Goal: Information Seeking & Learning: Learn about a topic

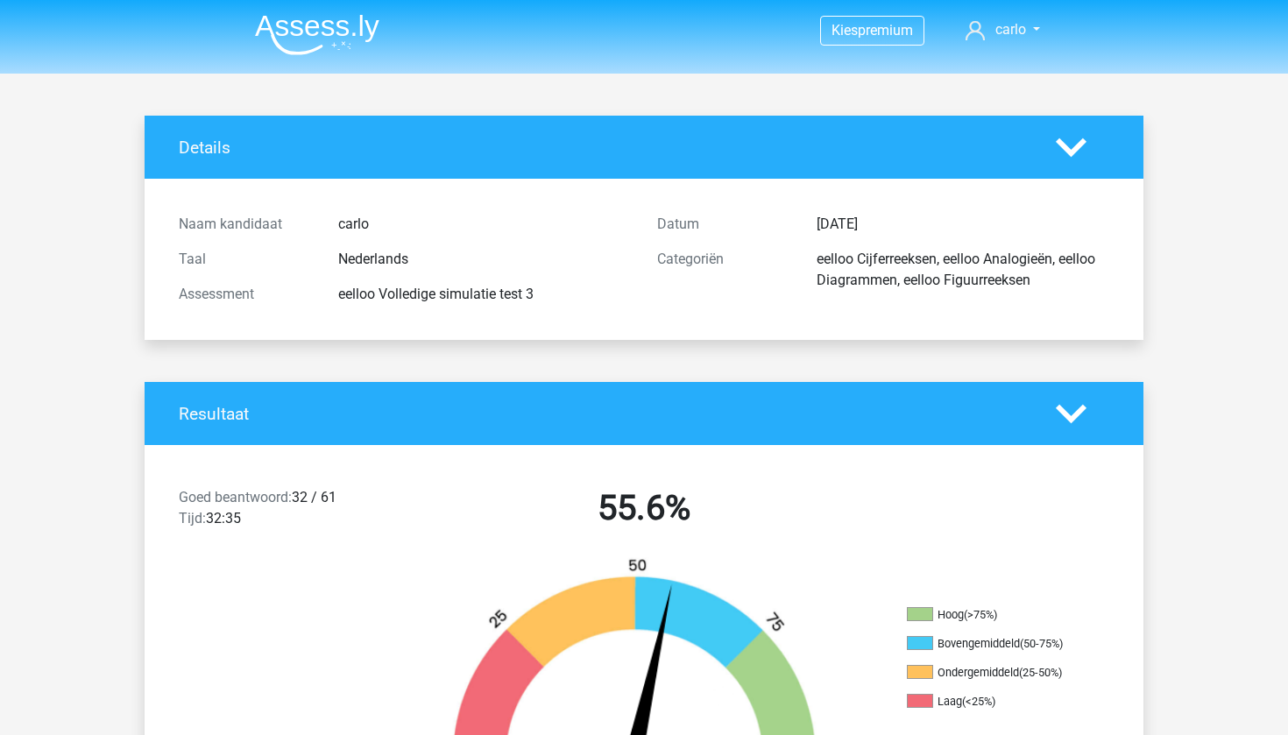
click at [344, 32] on img at bounding box center [317, 34] width 124 height 41
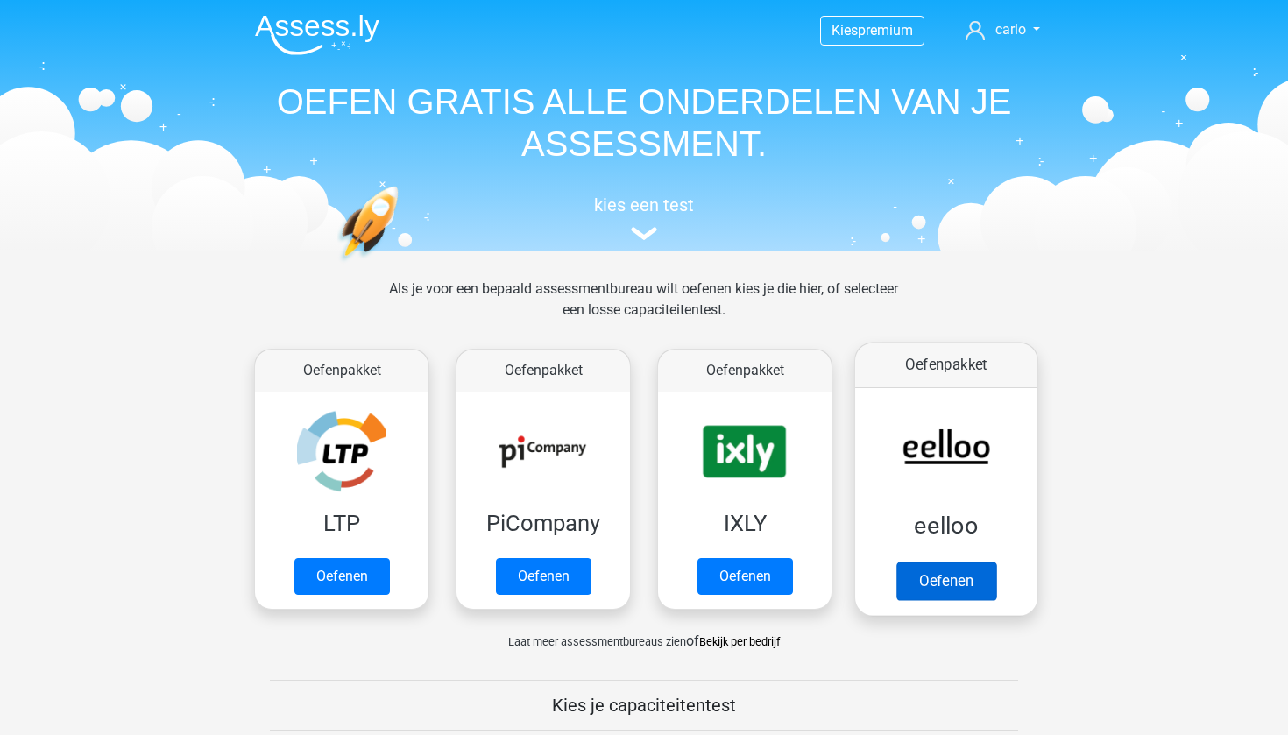
click at [941, 562] on link "Oefenen" at bounding box center [947, 581] width 100 height 39
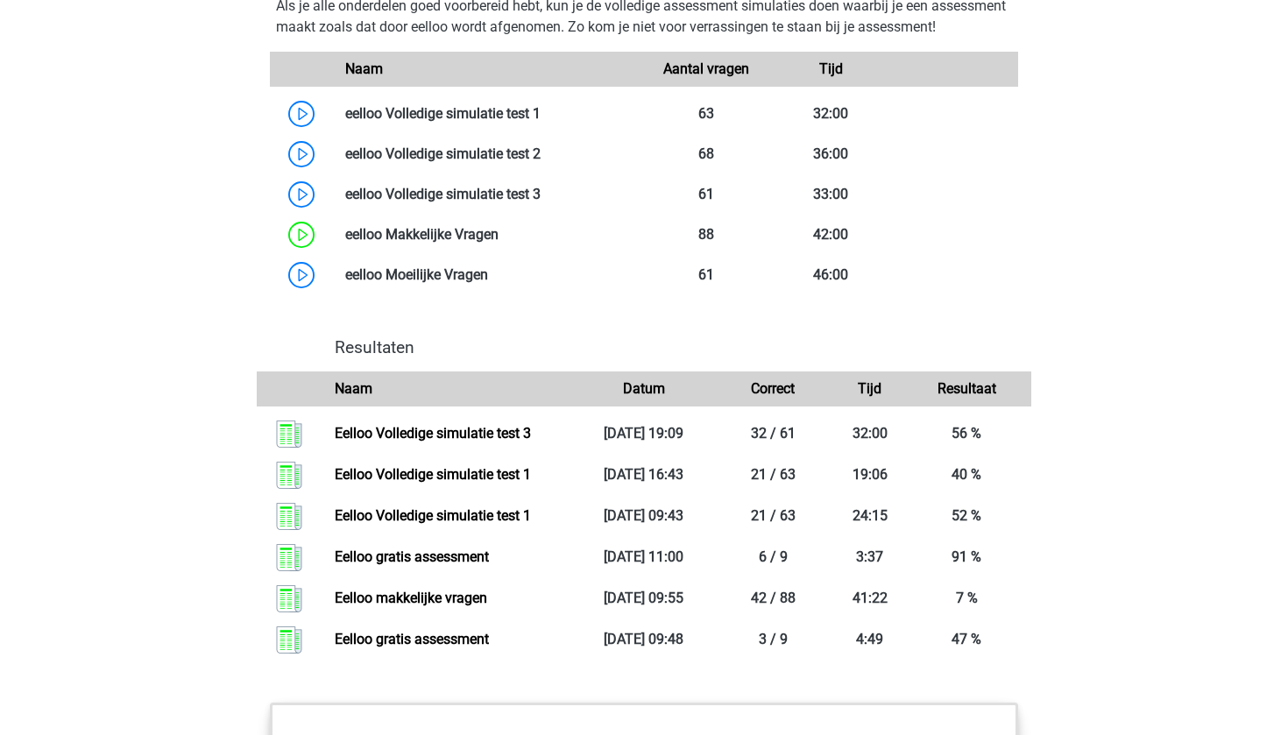
scroll to position [1488, 0]
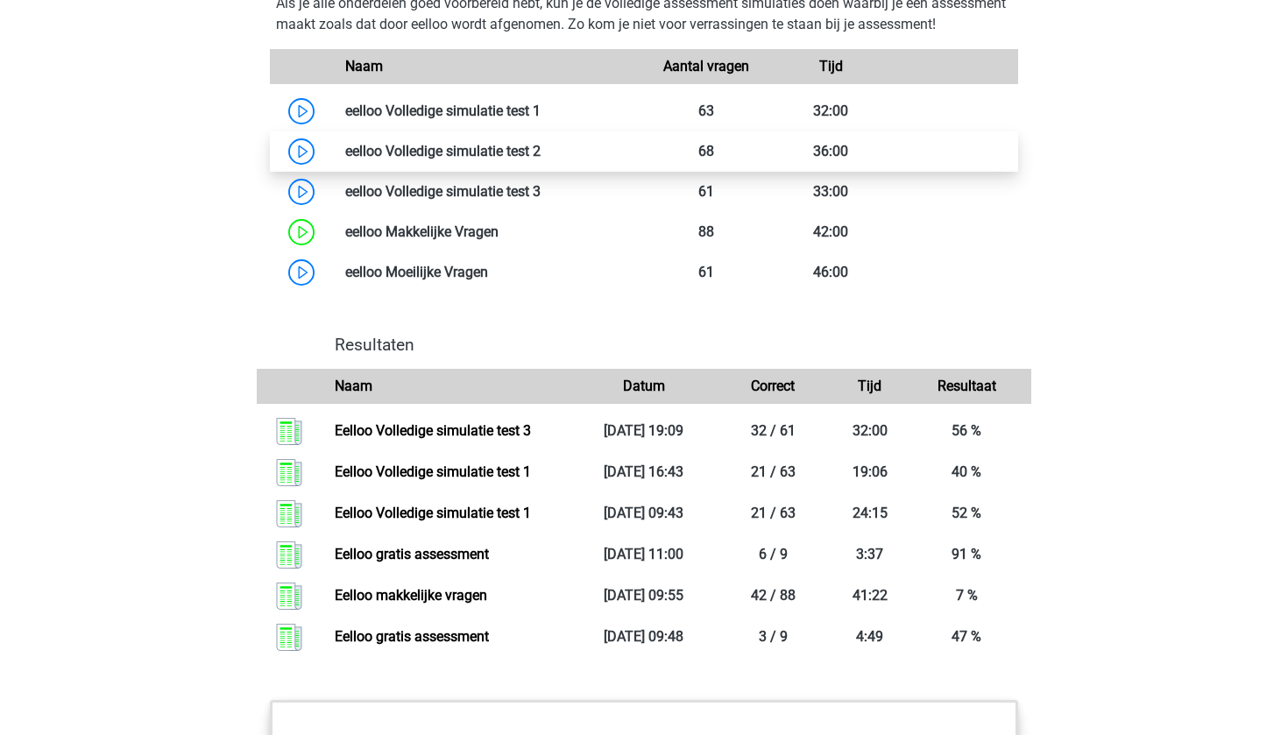
click at [541, 160] on link at bounding box center [541, 151] width 0 height 17
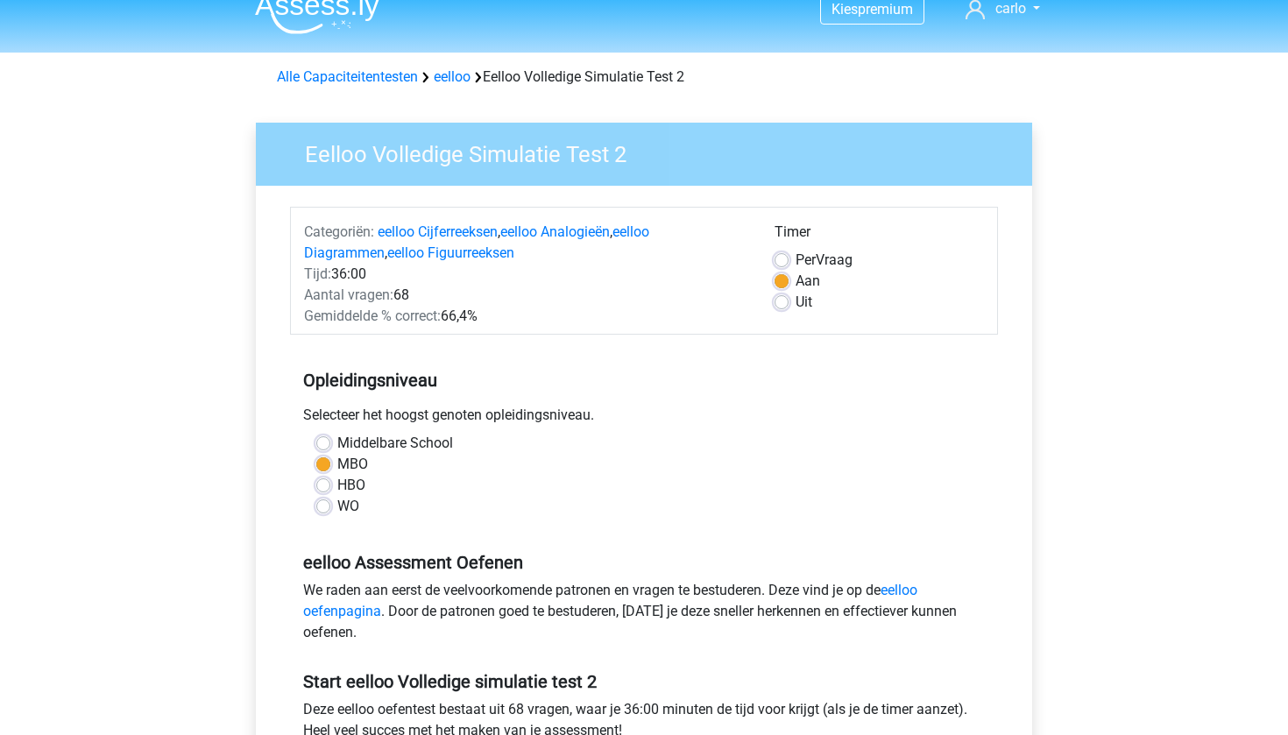
scroll to position [34, 0]
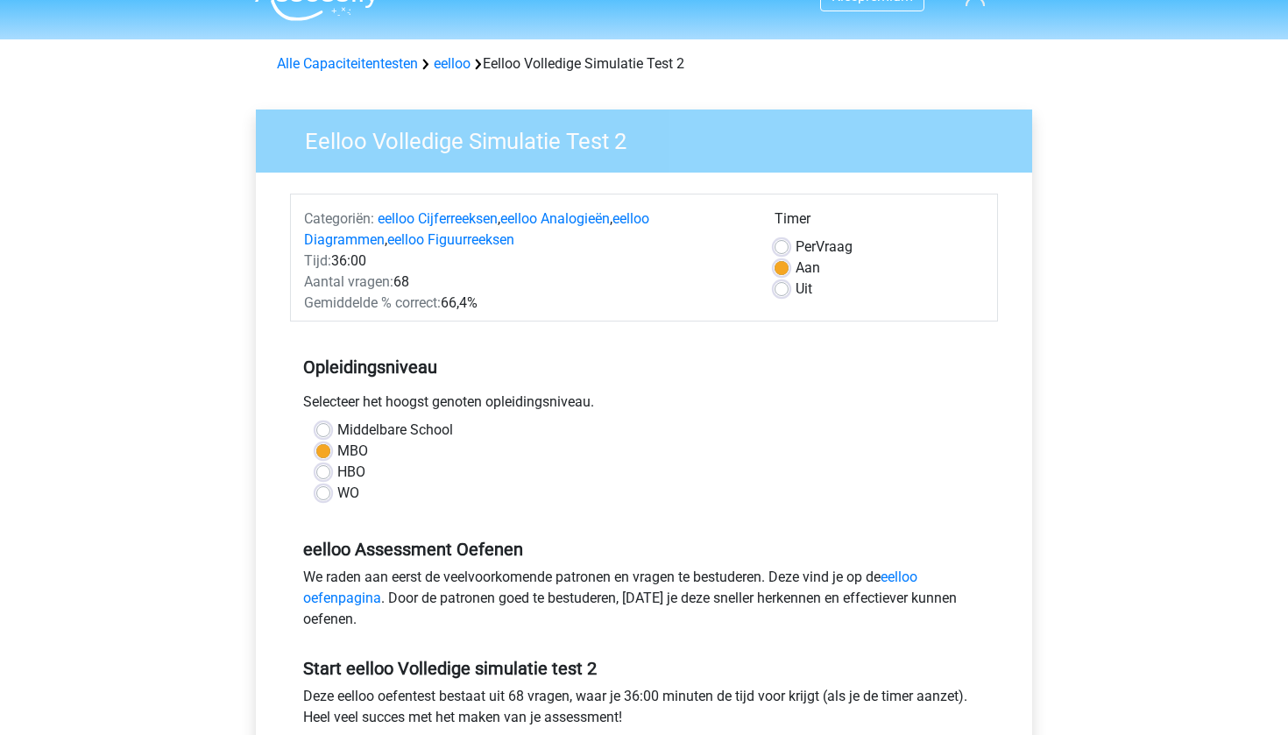
click at [796, 241] on label "Per Vraag" at bounding box center [824, 247] width 57 height 21
click at [783, 241] on input "Per Vraag" at bounding box center [782, 246] width 14 height 18
radio input "true"
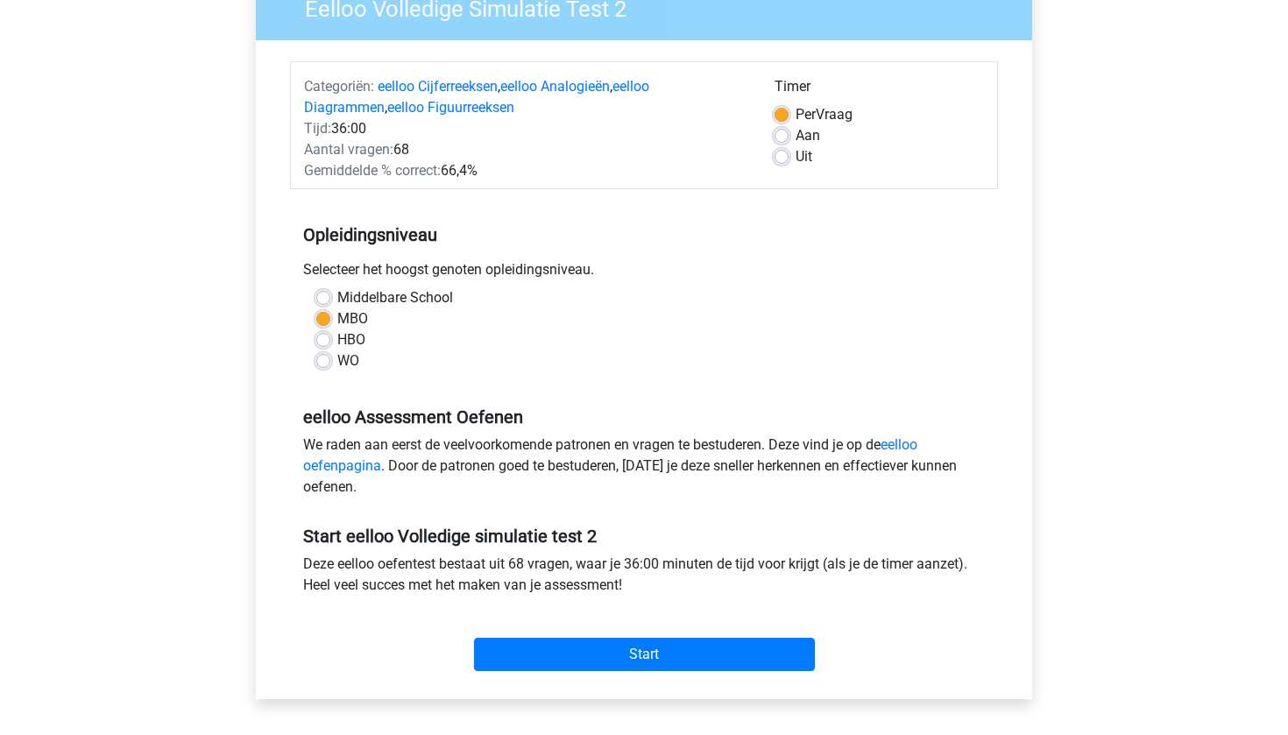
scroll to position [174, 0]
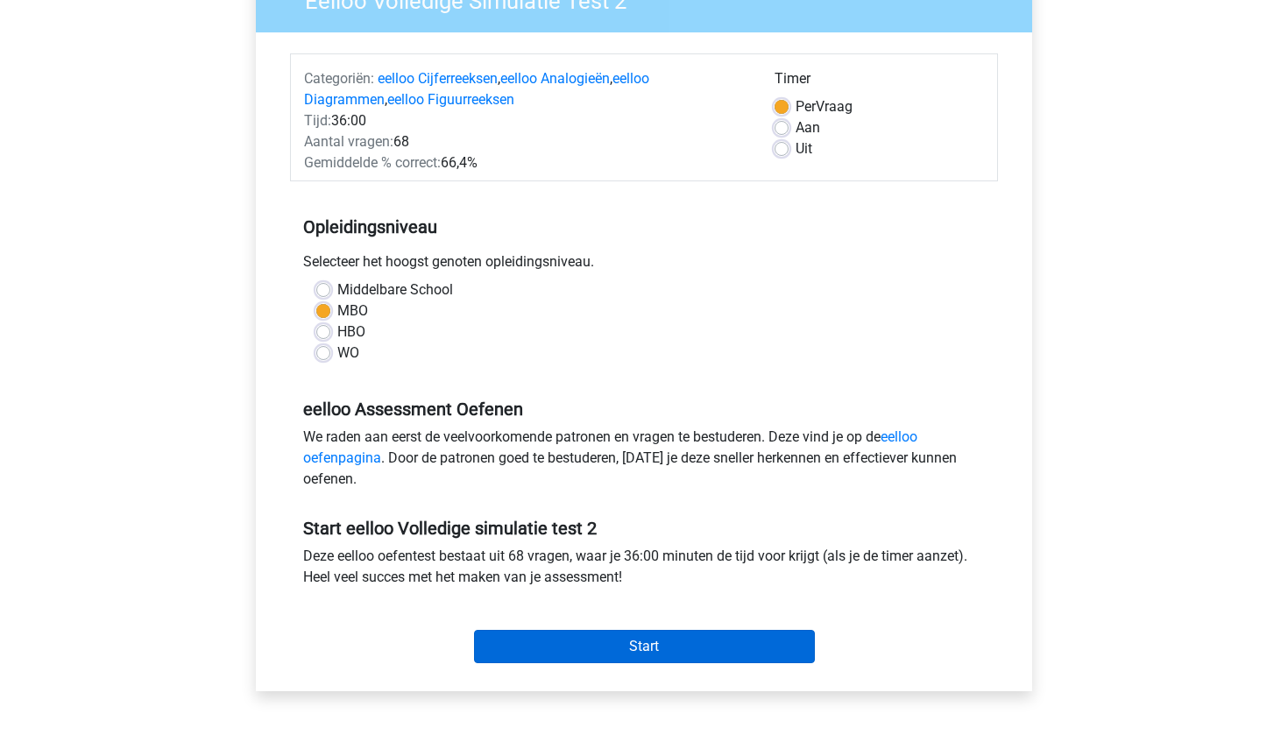
click at [685, 642] on input "Start" at bounding box center [644, 646] width 341 height 33
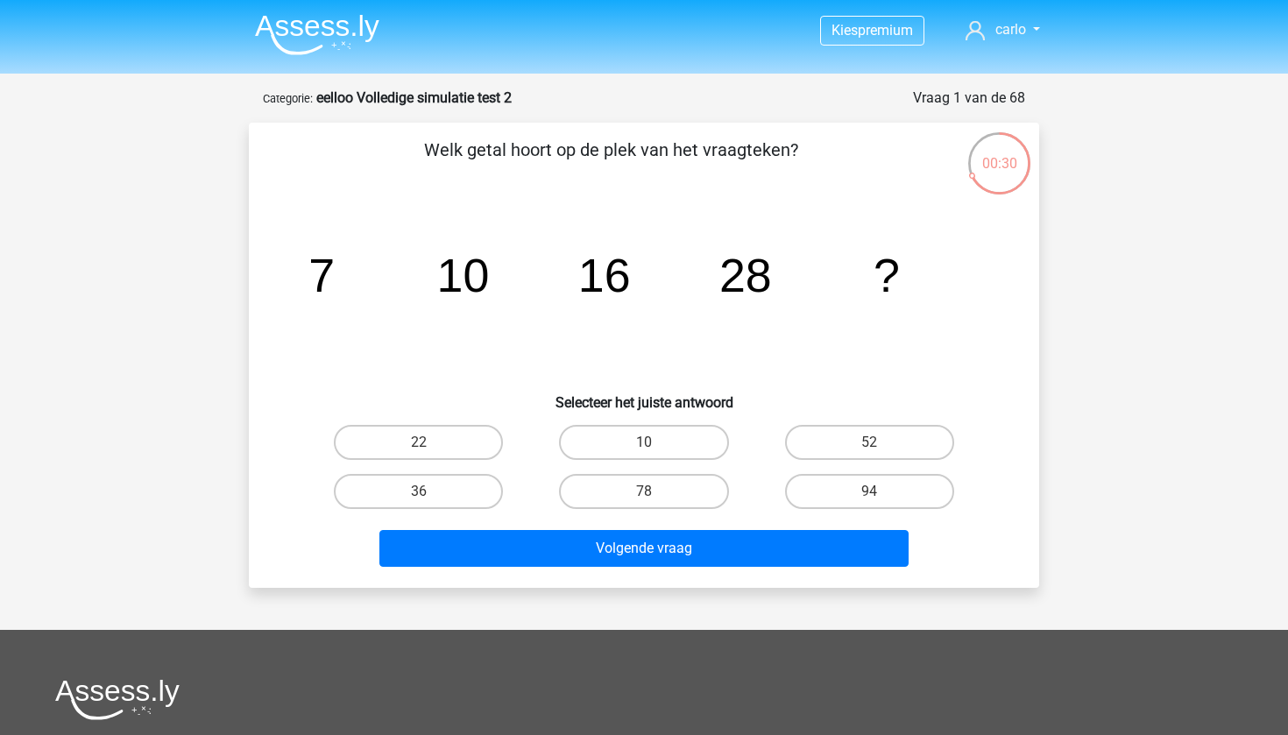
scroll to position [3, 0]
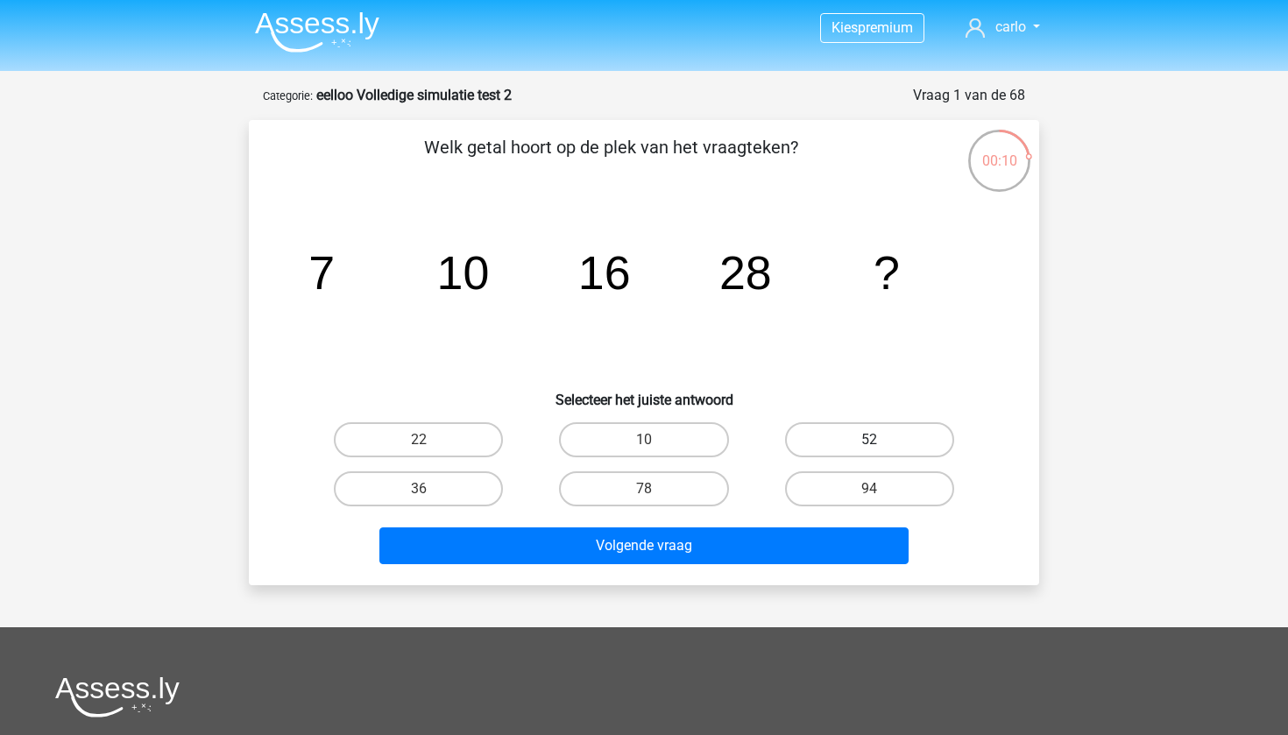
click at [857, 443] on label "52" at bounding box center [869, 439] width 169 height 35
click at [869, 443] on input "52" at bounding box center [874, 445] width 11 height 11
radio input "true"
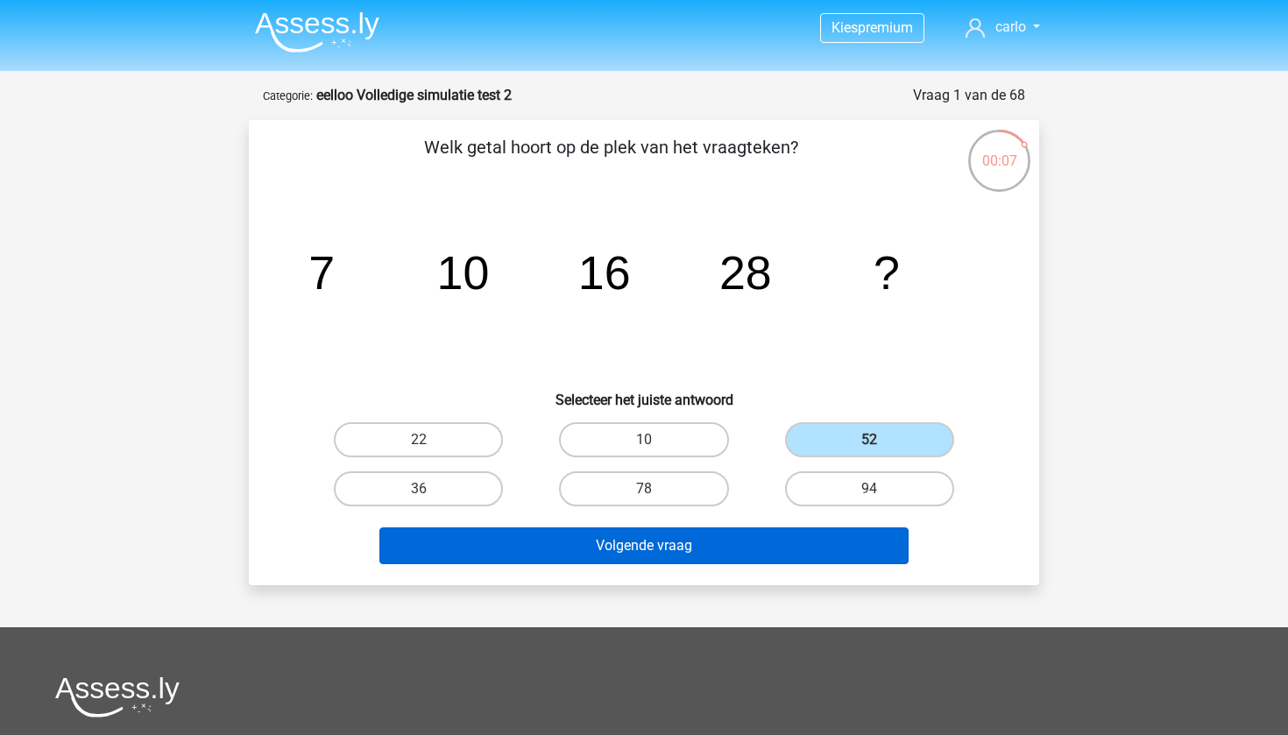
click at [720, 552] on button "Volgende vraag" at bounding box center [645, 546] width 530 height 37
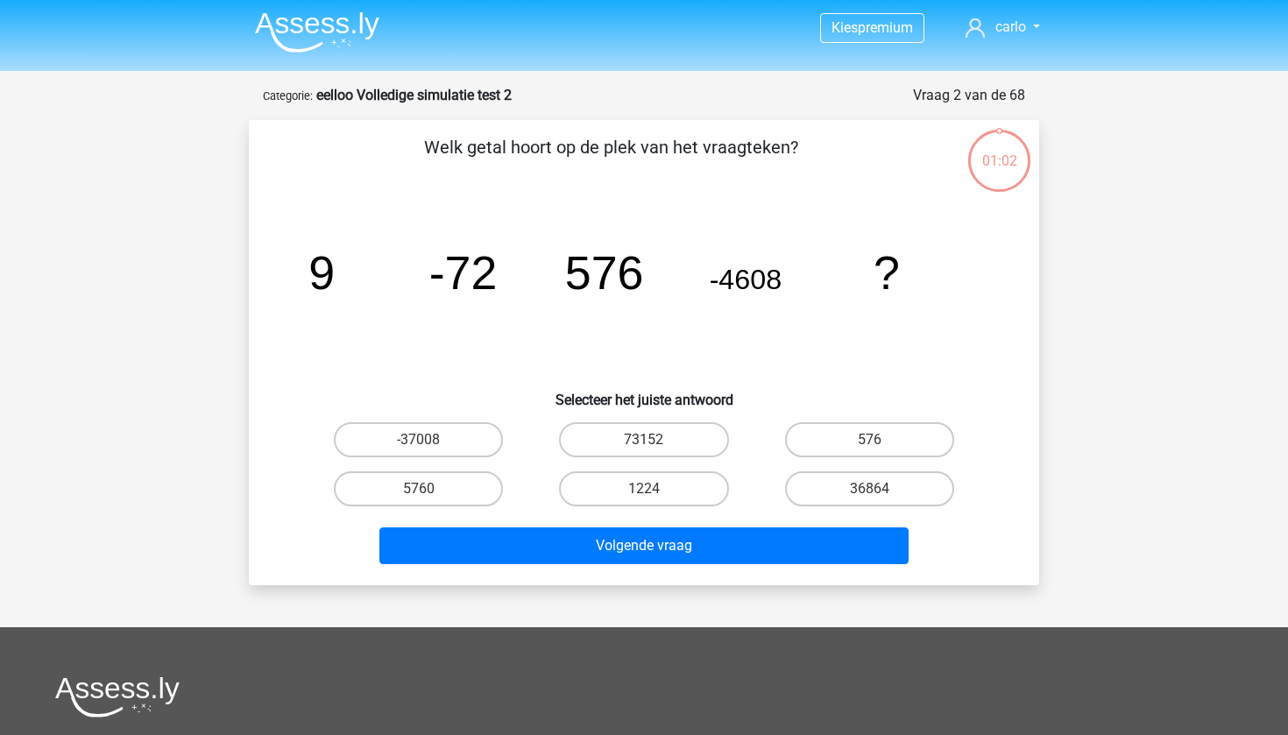
scroll to position [88, 0]
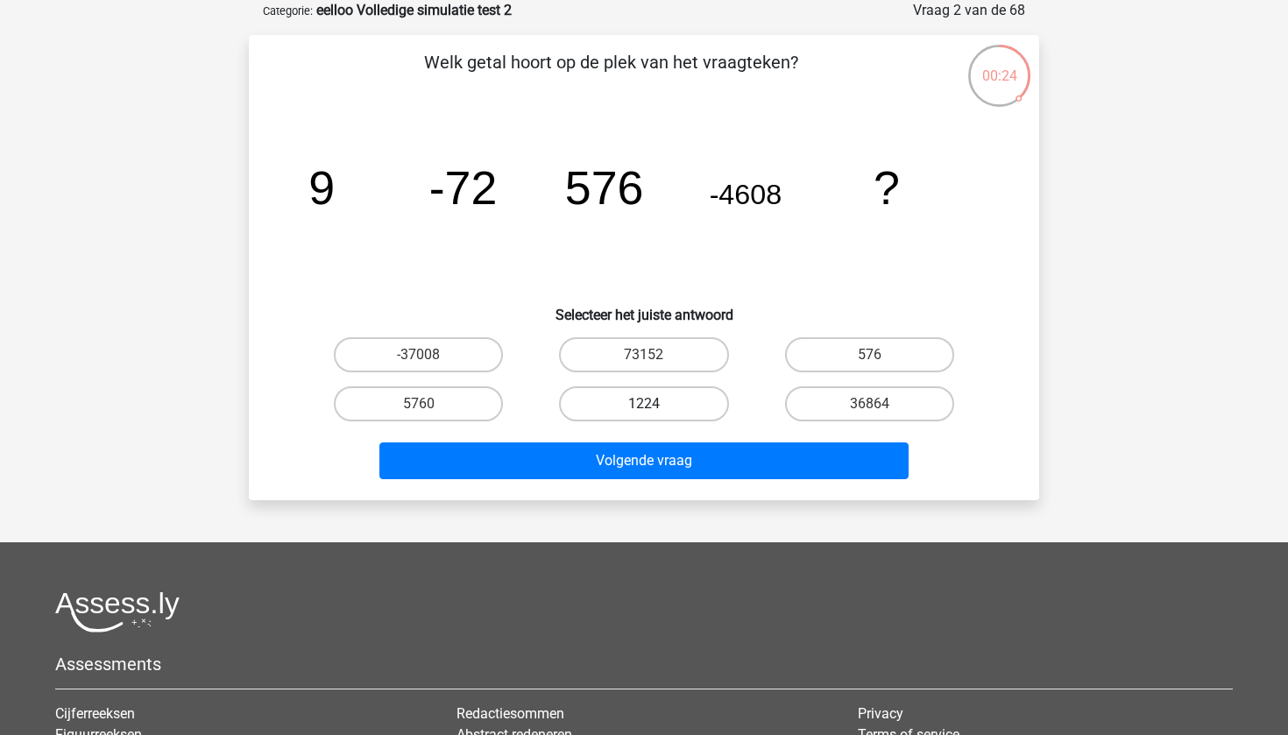
click at [692, 406] on label "1224" at bounding box center [643, 404] width 169 height 35
click at [656, 406] on input "1224" at bounding box center [649, 409] width 11 height 11
radio input "true"
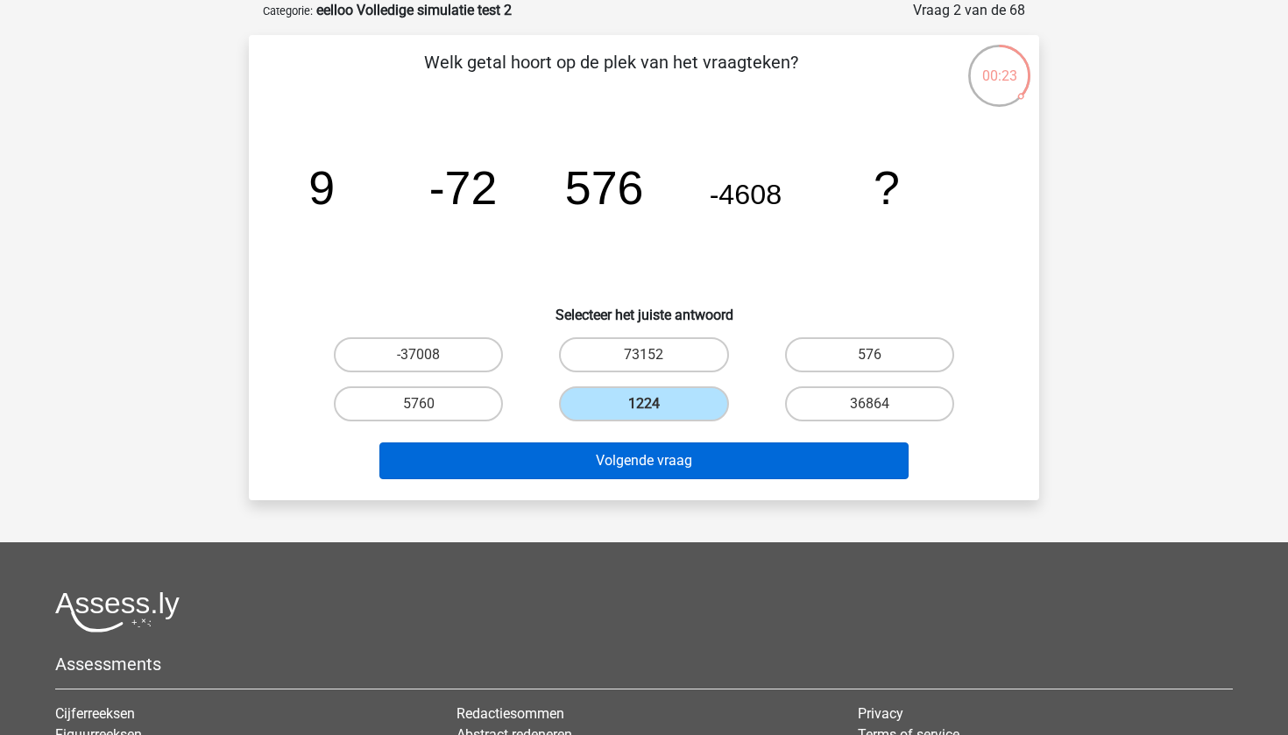
click at [699, 462] on button "Volgende vraag" at bounding box center [645, 461] width 530 height 37
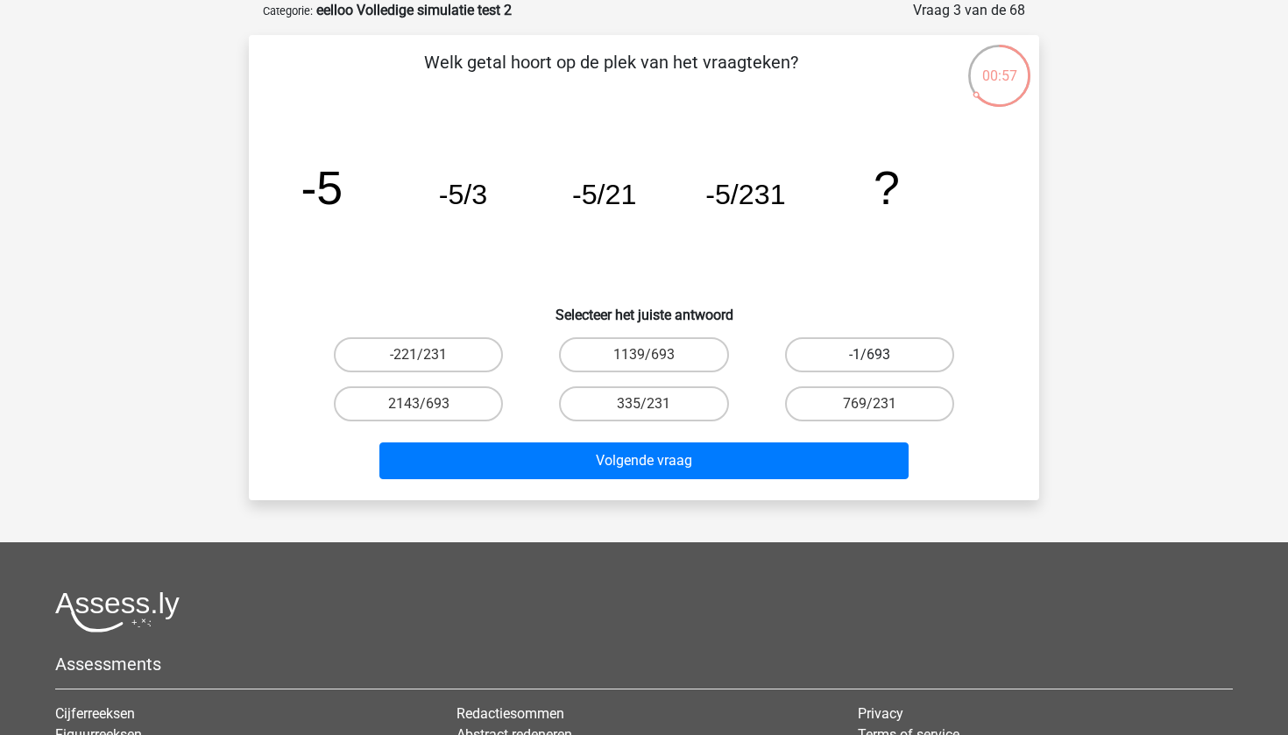
click at [898, 364] on label "-1/693" at bounding box center [869, 354] width 169 height 35
click at [881, 364] on input "-1/693" at bounding box center [874, 360] width 11 height 11
radio input "true"
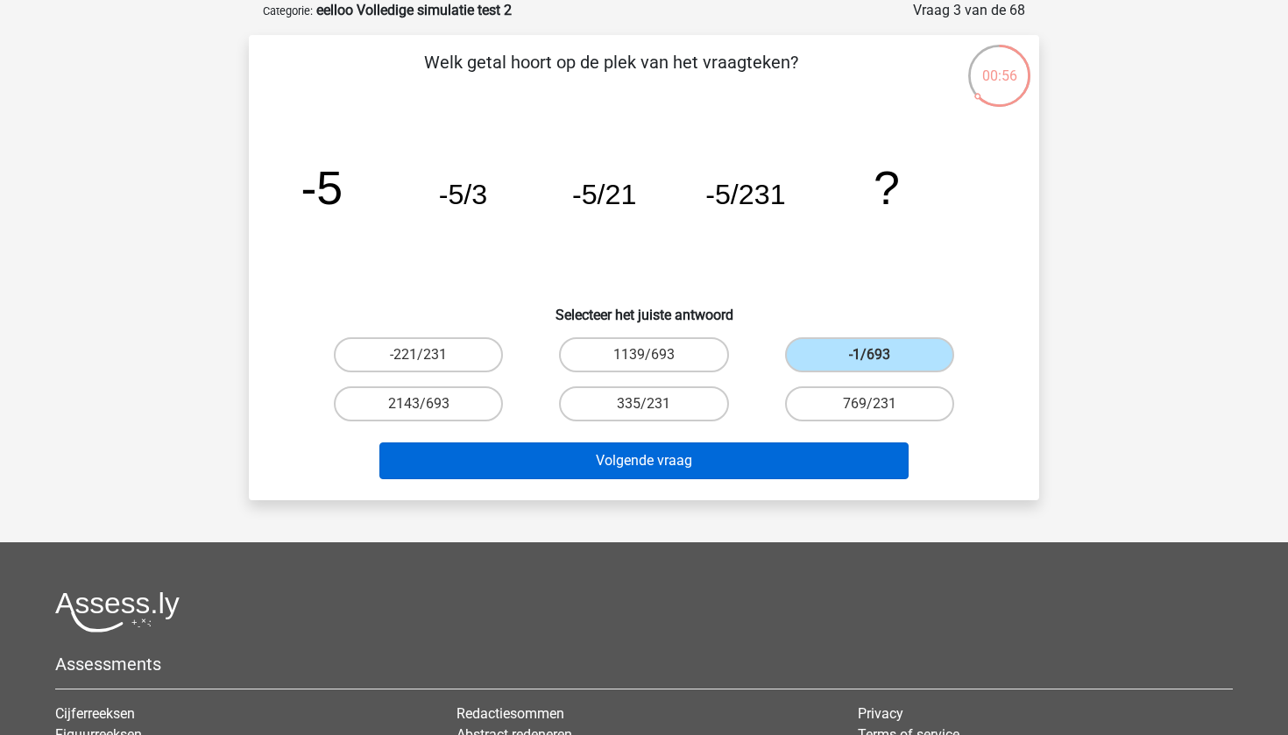
click at [804, 459] on button "Volgende vraag" at bounding box center [645, 461] width 530 height 37
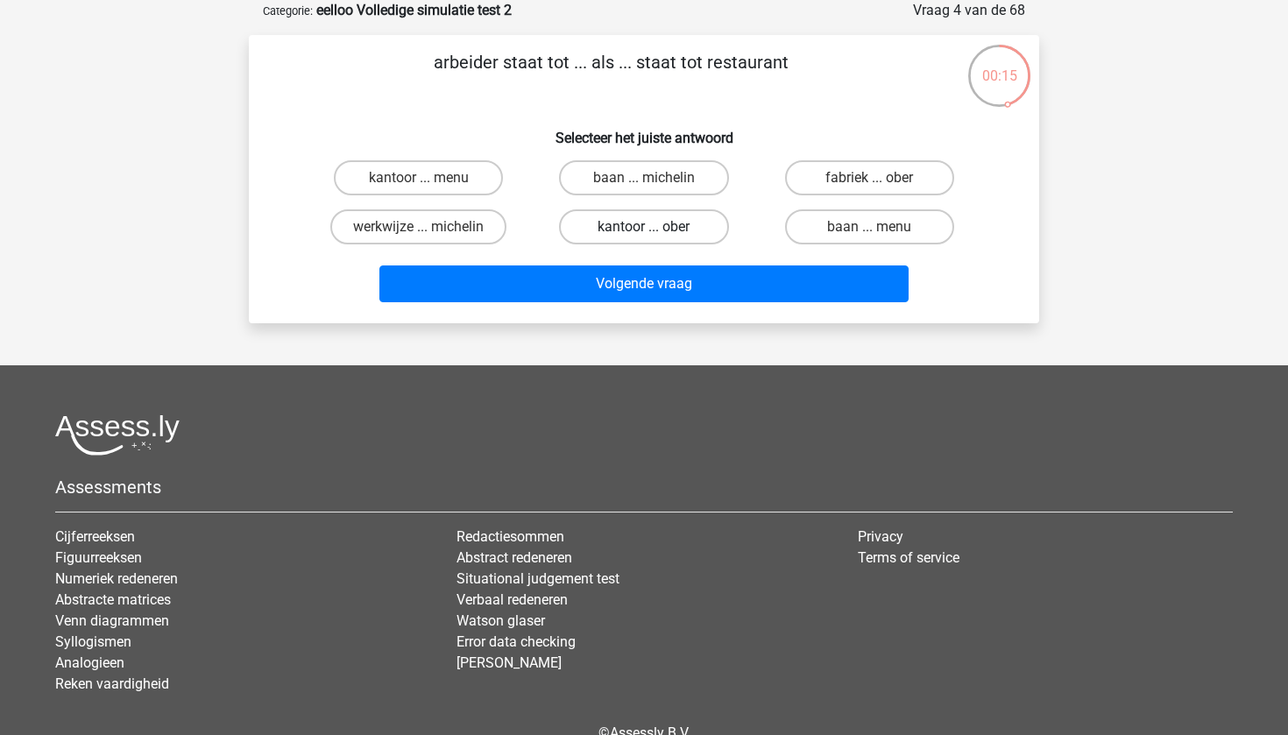
click at [691, 236] on label "kantoor ... ober" at bounding box center [643, 226] width 169 height 35
click at [656, 236] on input "kantoor ... ober" at bounding box center [649, 232] width 11 height 11
radio input "true"
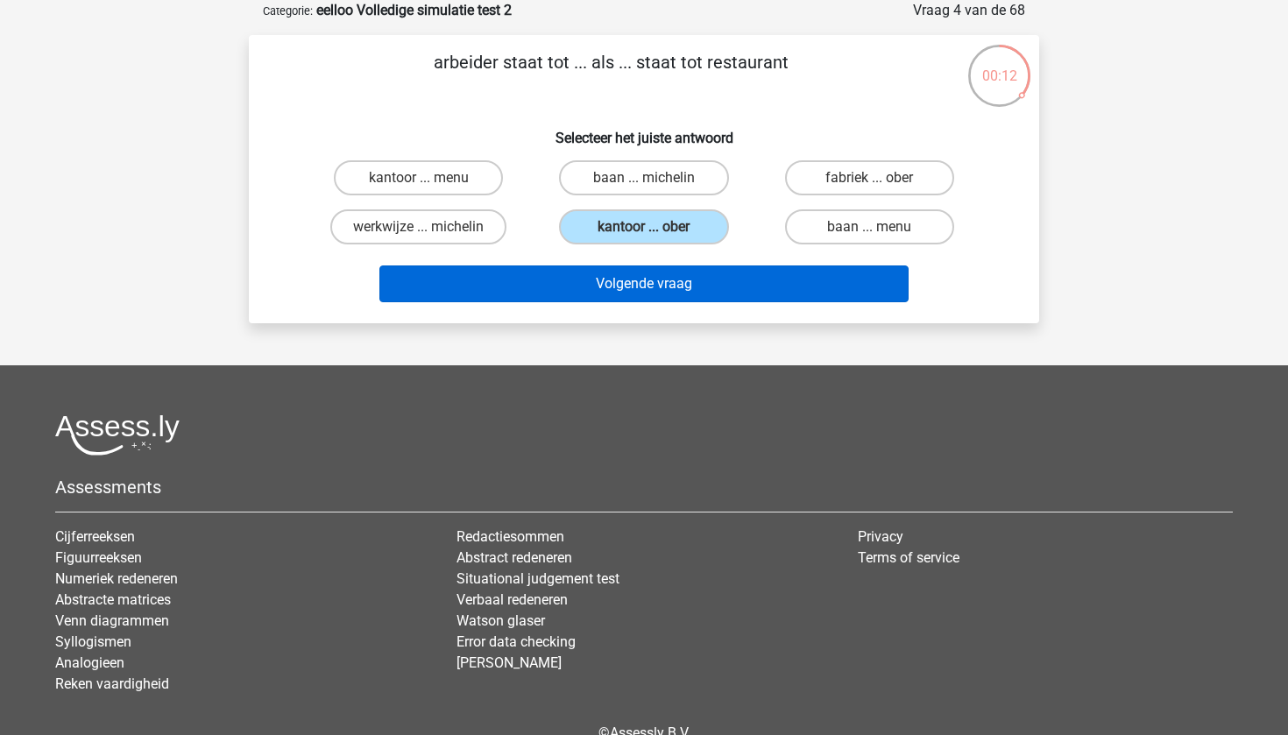
click at [701, 285] on button "Volgende vraag" at bounding box center [645, 284] width 530 height 37
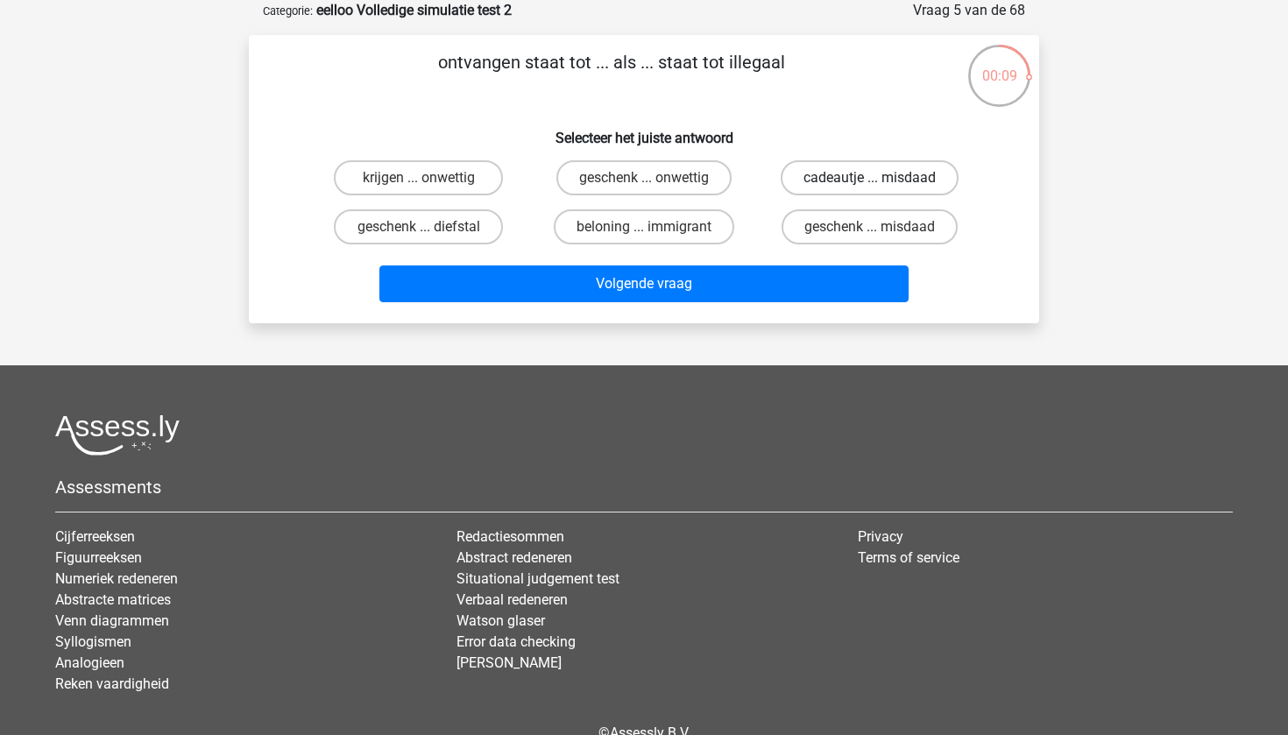
click at [859, 175] on label "cadeautje ... misdaad" at bounding box center [870, 177] width 178 height 35
click at [869, 178] on input "cadeautje ... misdaad" at bounding box center [874, 183] width 11 height 11
radio input "true"
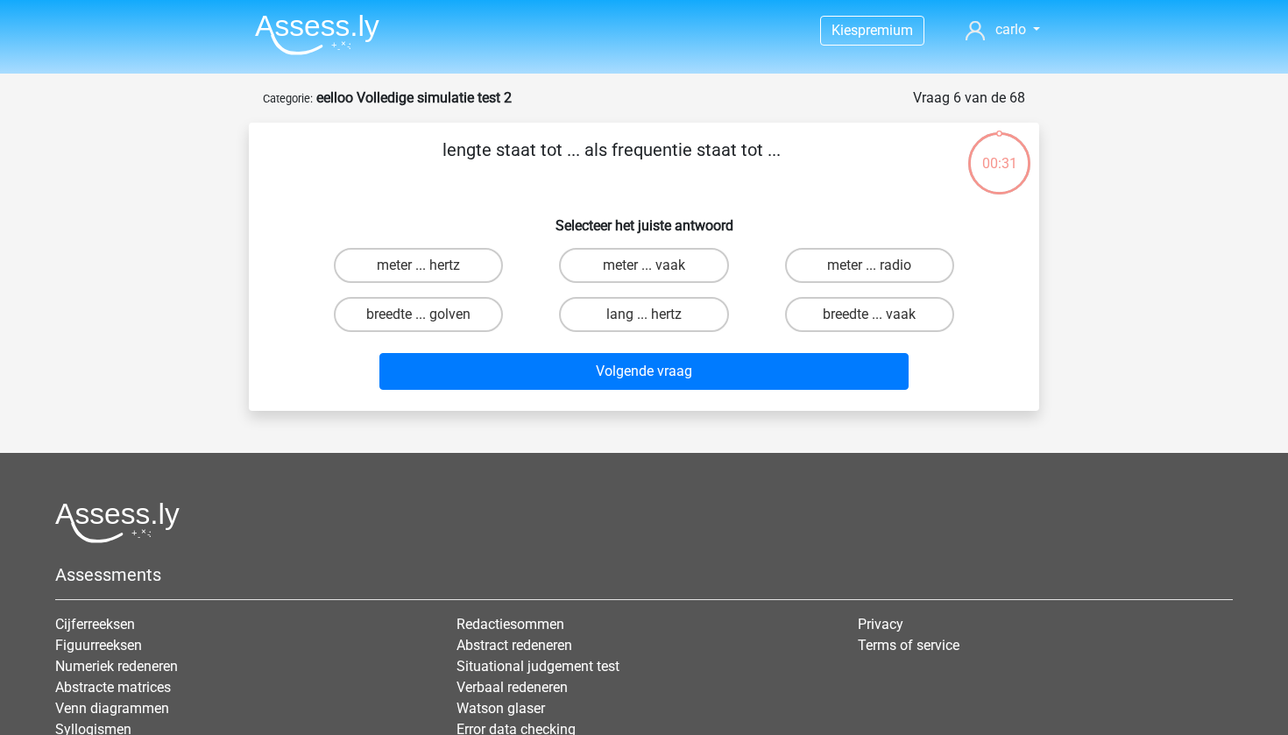
scroll to position [88, 0]
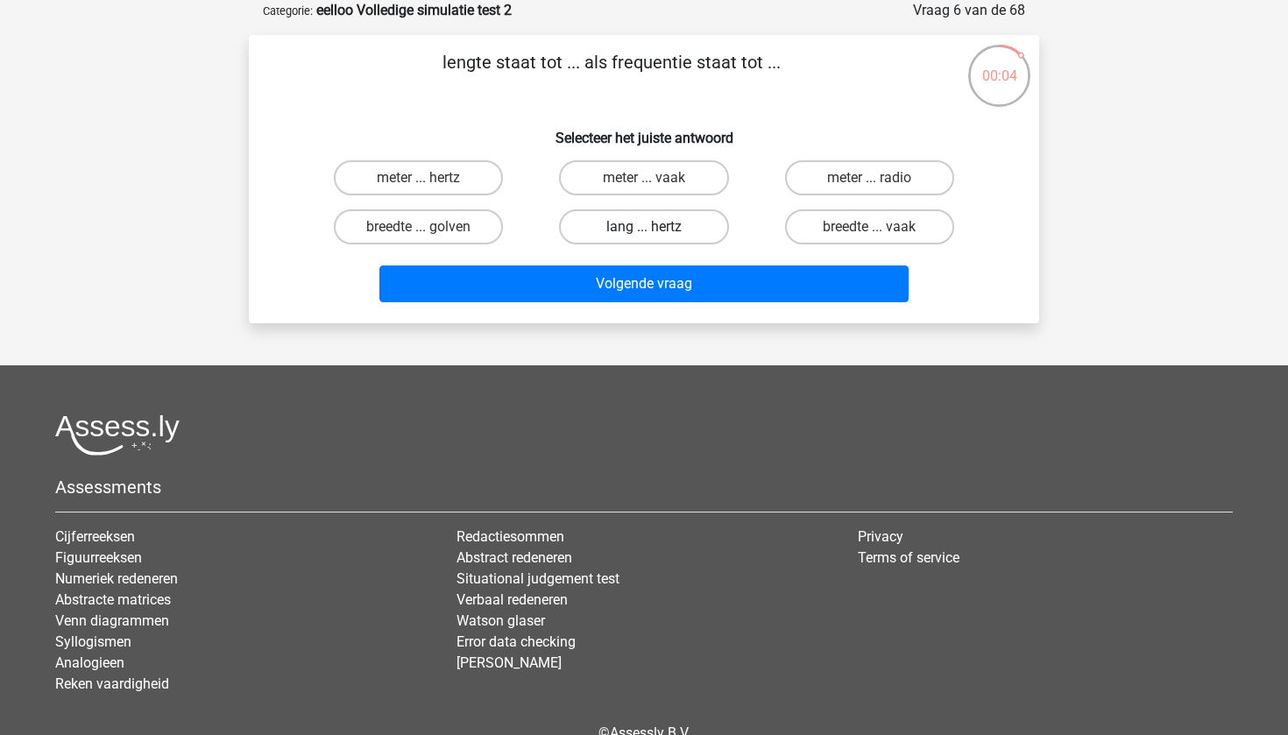
click at [683, 223] on label "lang ... hertz" at bounding box center [643, 226] width 169 height 35
click at [656, 227] on input "lang ... hertz" at bounding box center [649, 232] width 11 height 11
radio input "true"
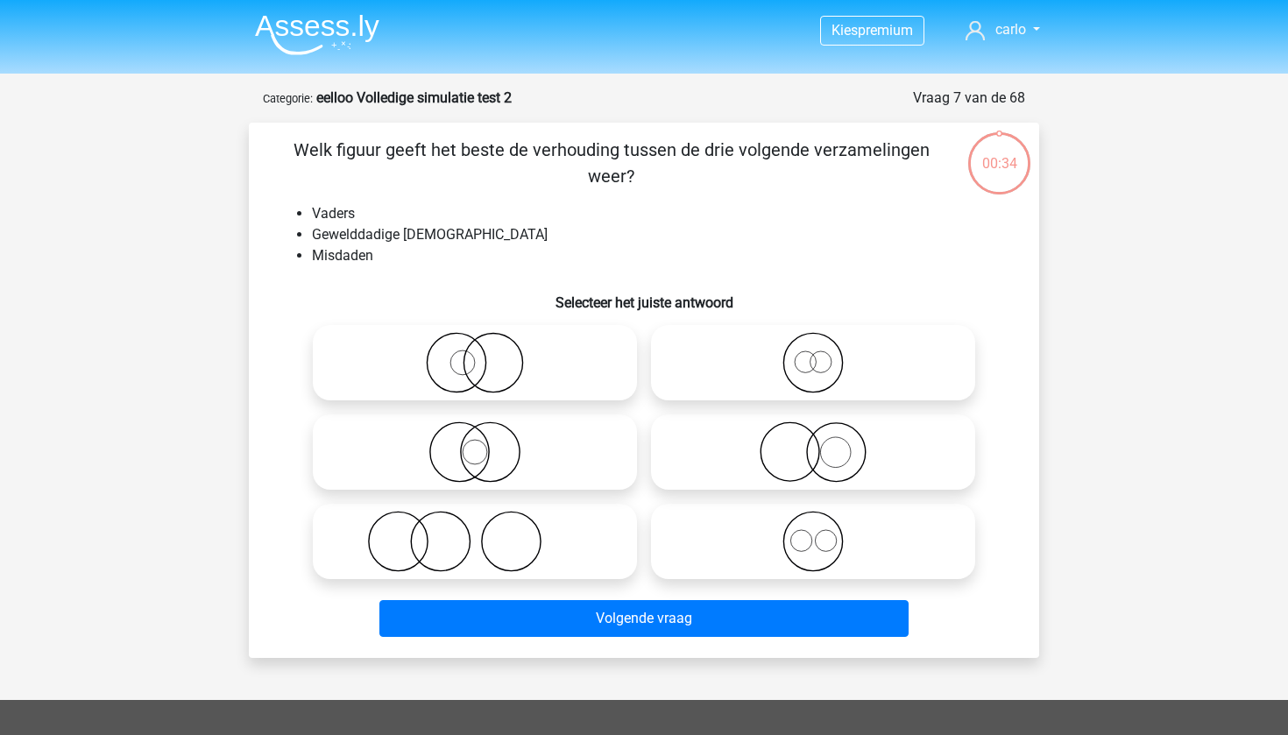
scroll to position [88, 0]
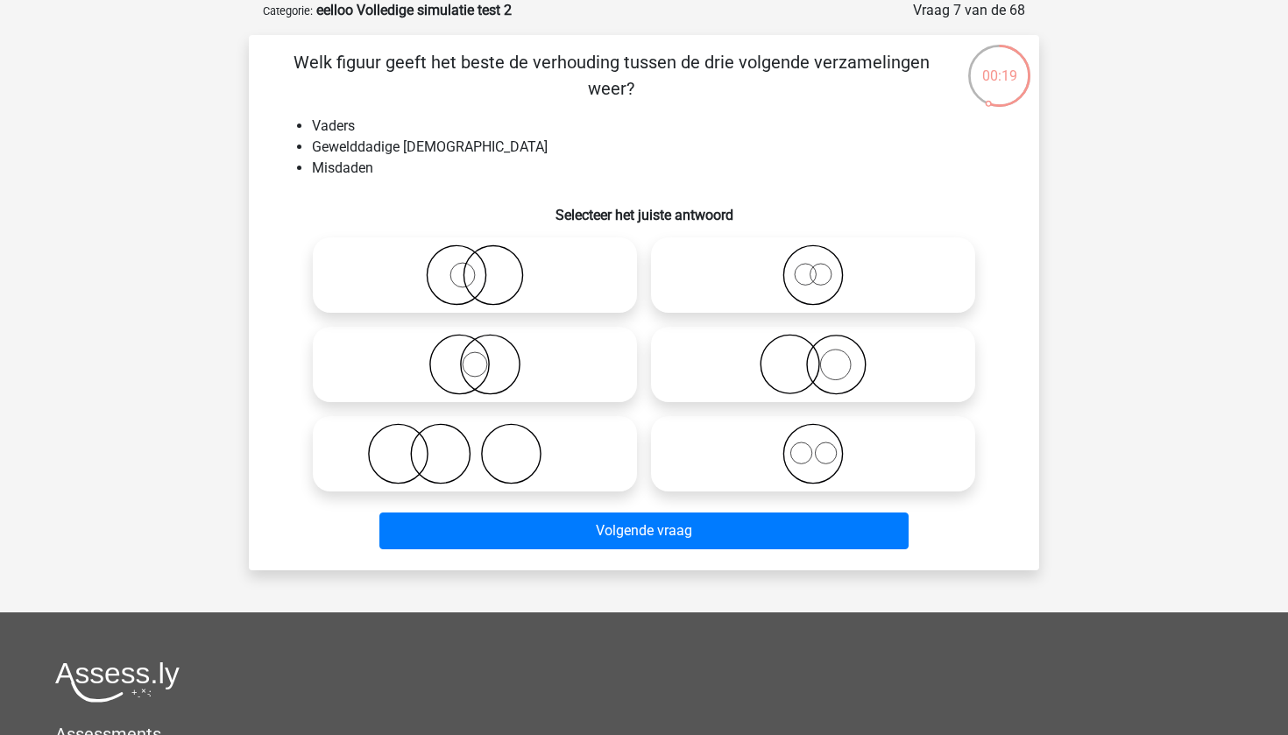
click at [516, 466] on icon at bounding box center [475, 453] width 310 height 61
click at [486, 445] on input "radio" at bounding box center [480, 439] width 11 height 11
radio input "true"
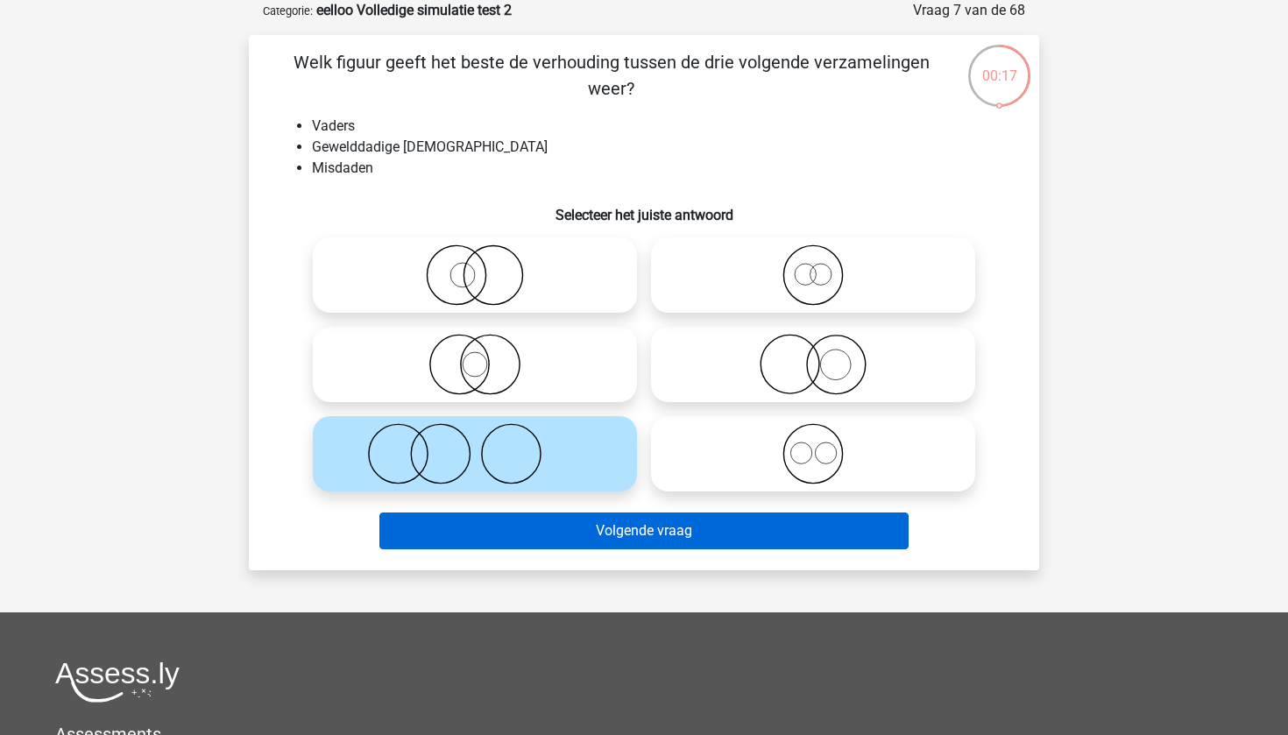
click at [648, 536] on button "Volgende vraag" at bounding box center [645, 531] width 530 height 37
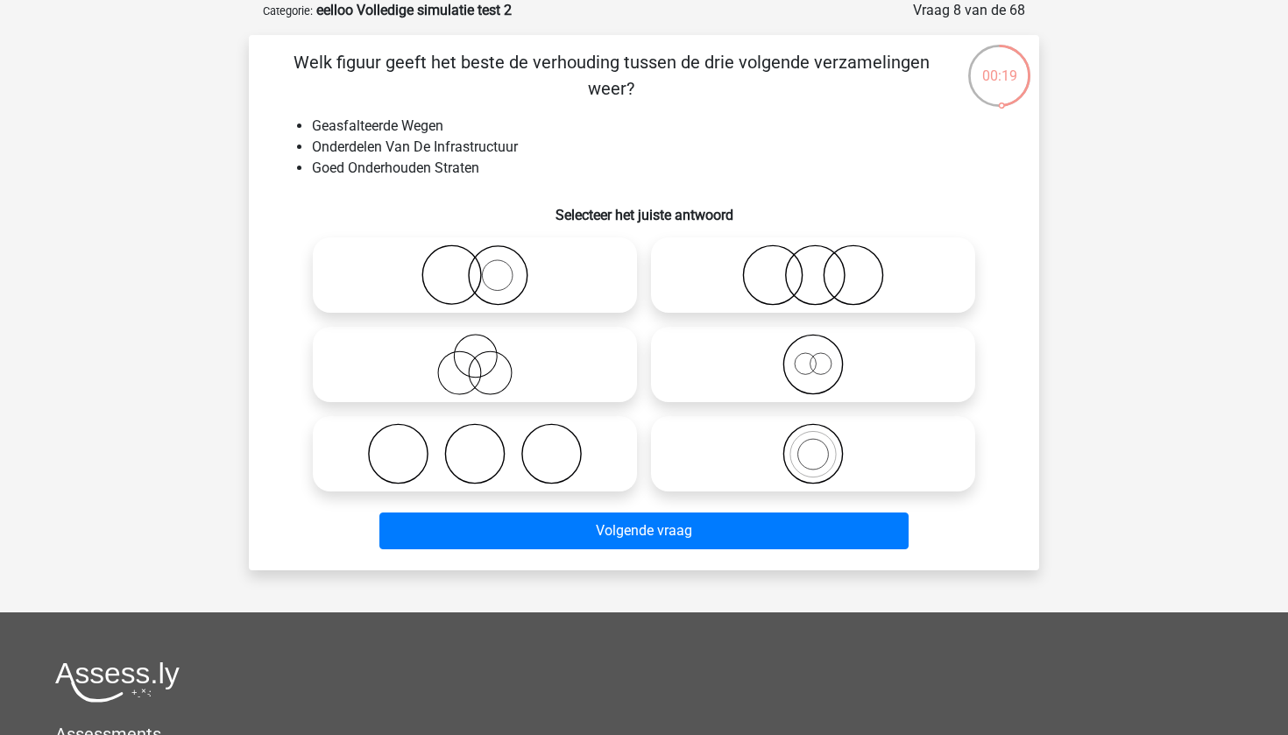
click at [560, 279] on icon at bounding box center [475, 275] width 310 height 61
click at [486, 266] on input "radio" at bounding box center [480, 260] width 11 height 11
radio input "true"
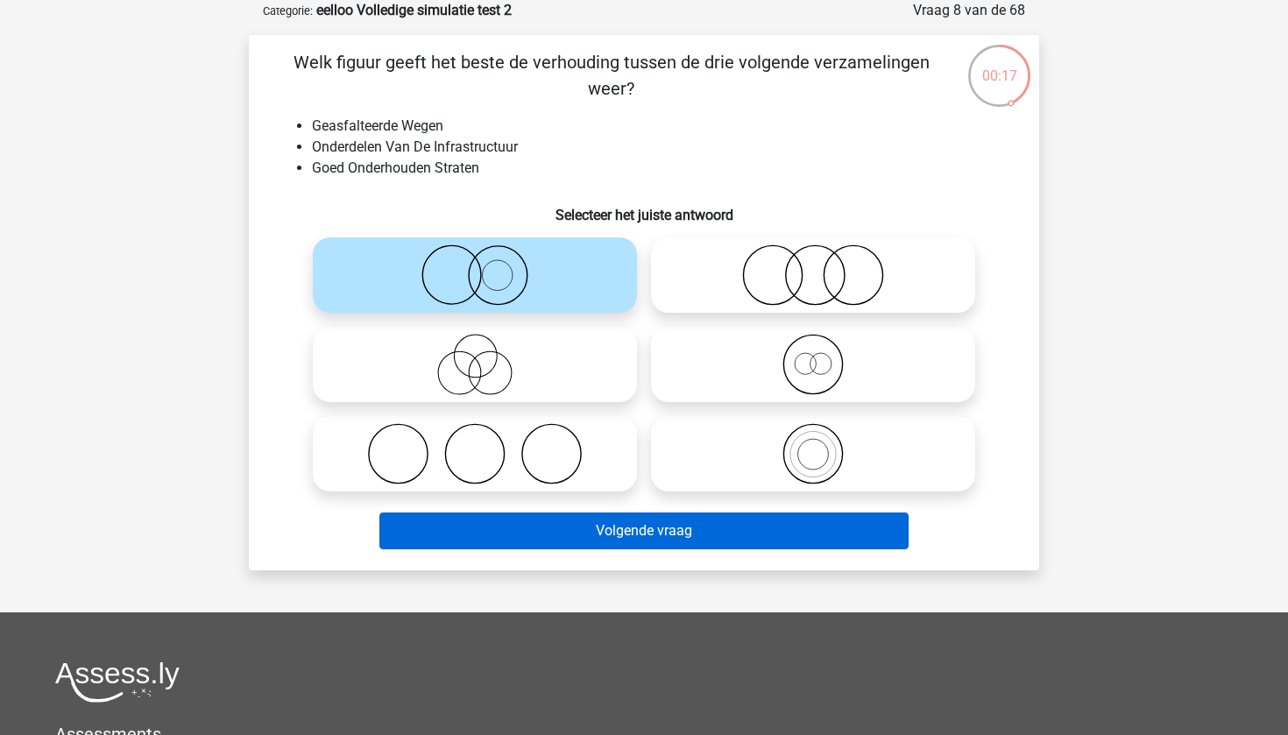
click at [723, 529] on button "Volgende vraag" at bounding box center [645, 531] width 530 height 37
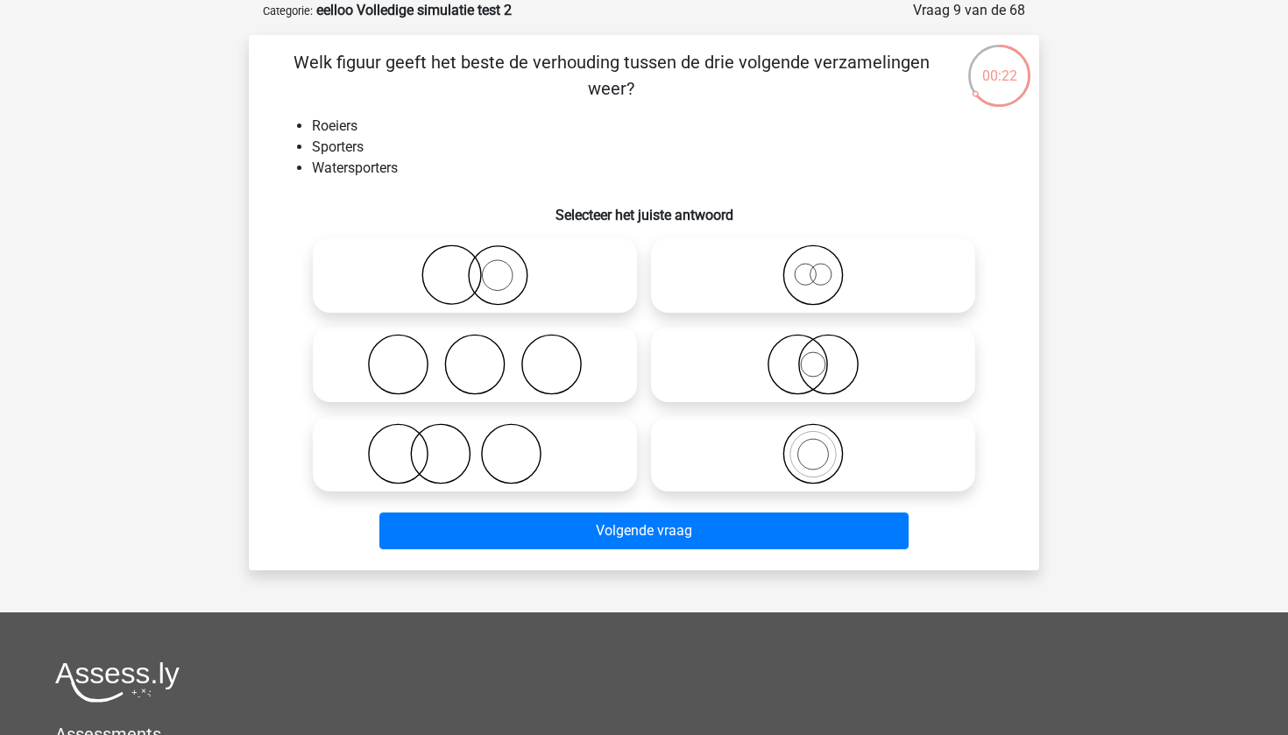
click at [814, 378] on icon at bounding box center [813, 364] width 310 height 61
click at [814, 356] on input "radio" at bounding box center [818, 349] width 11 height 11
radio input "true"
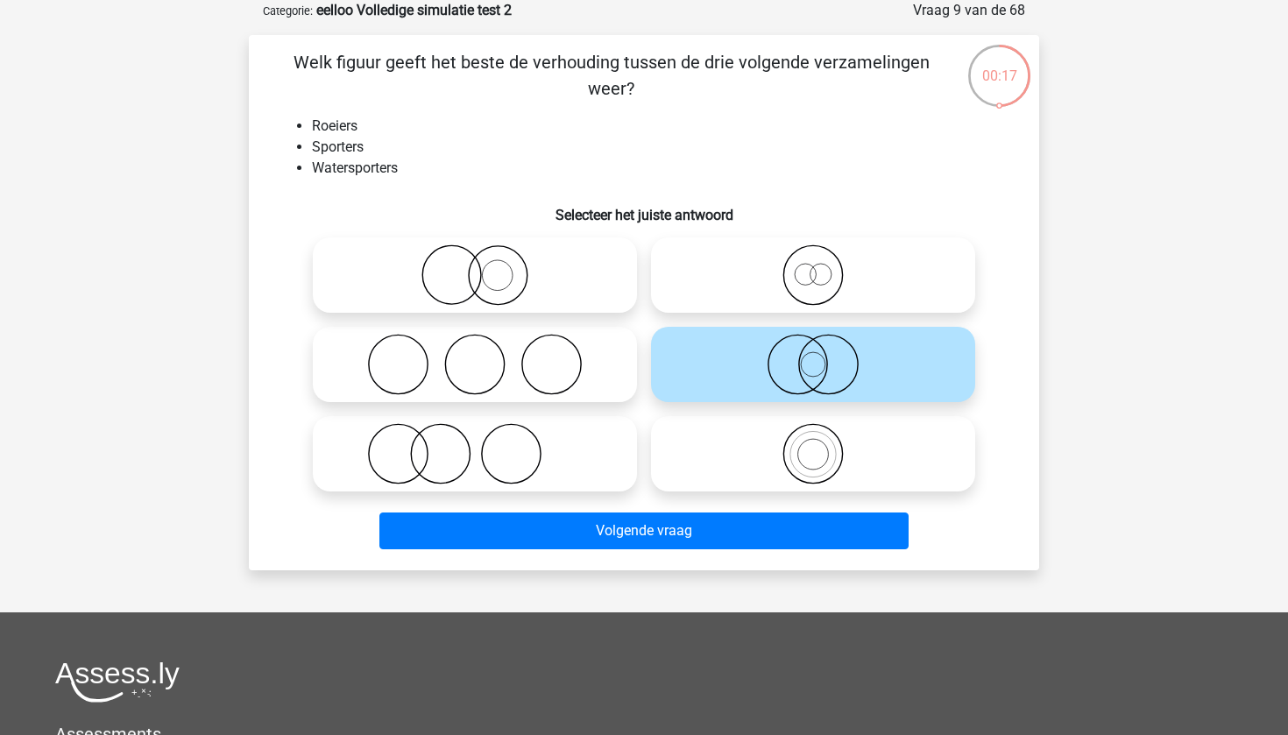
click at [813, 287] on icon at bounding box center [813, 275] width 310 height 61
click at [813, 266] on input "radio" at bounding box center [818, 260] width 11 height 11
radio input "true"
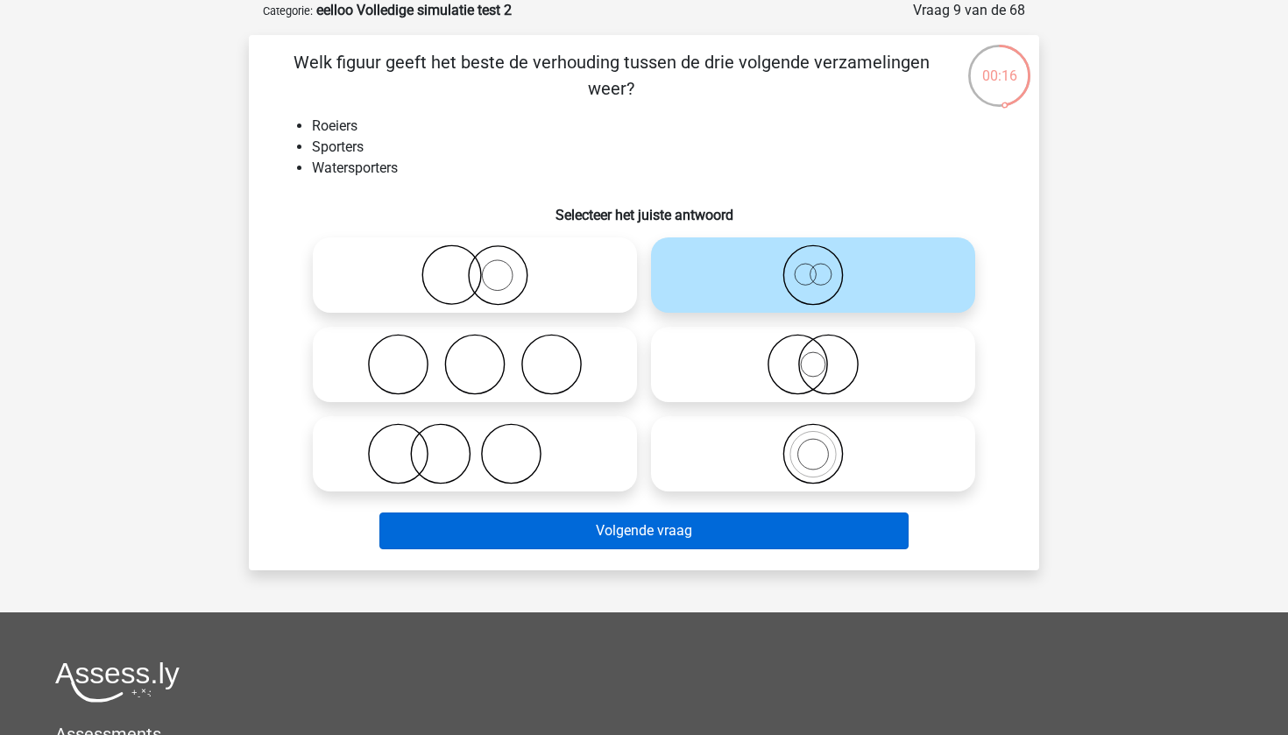
click at [727, 538] on button "Volgende vraag" at bounding box center [645, 531] width 530 height 37
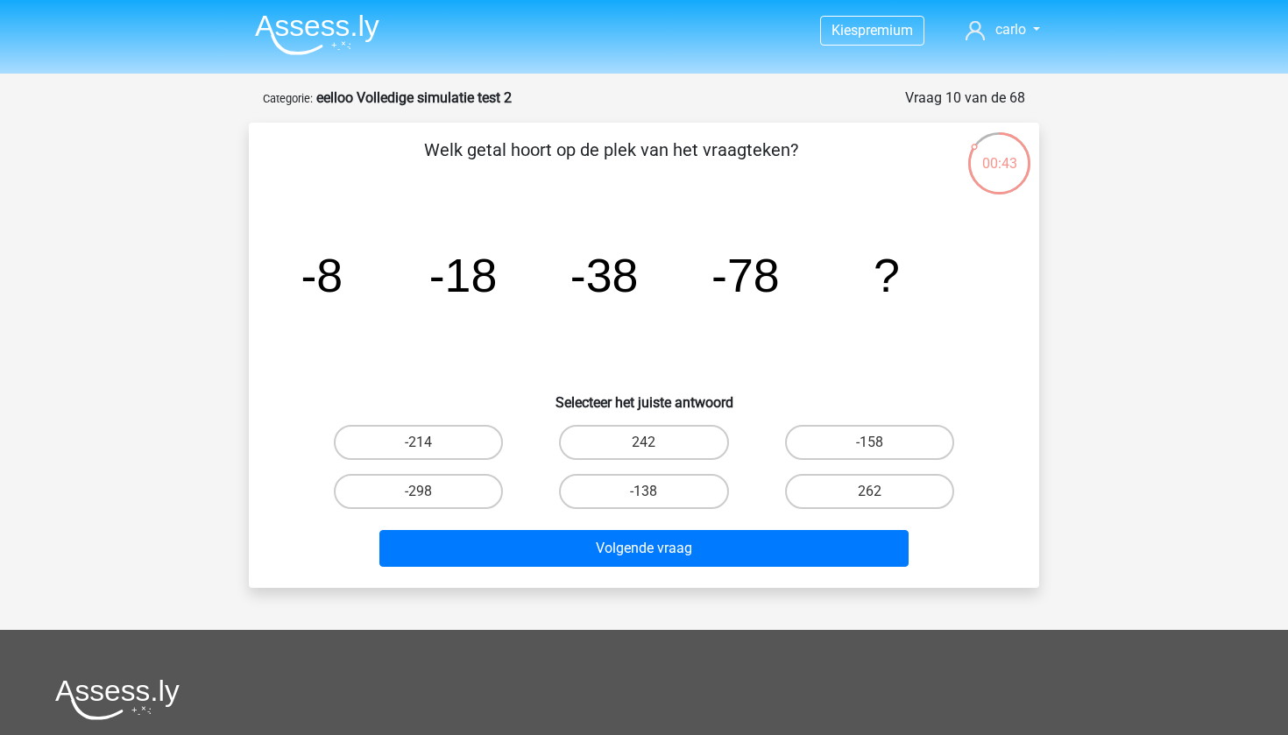
scroll to position [0, 0]
click at [334, 46] on img at bounding box center [317, 34] width 124 height 41
